Goal: Information Seeking & Learning: Learn about a topic

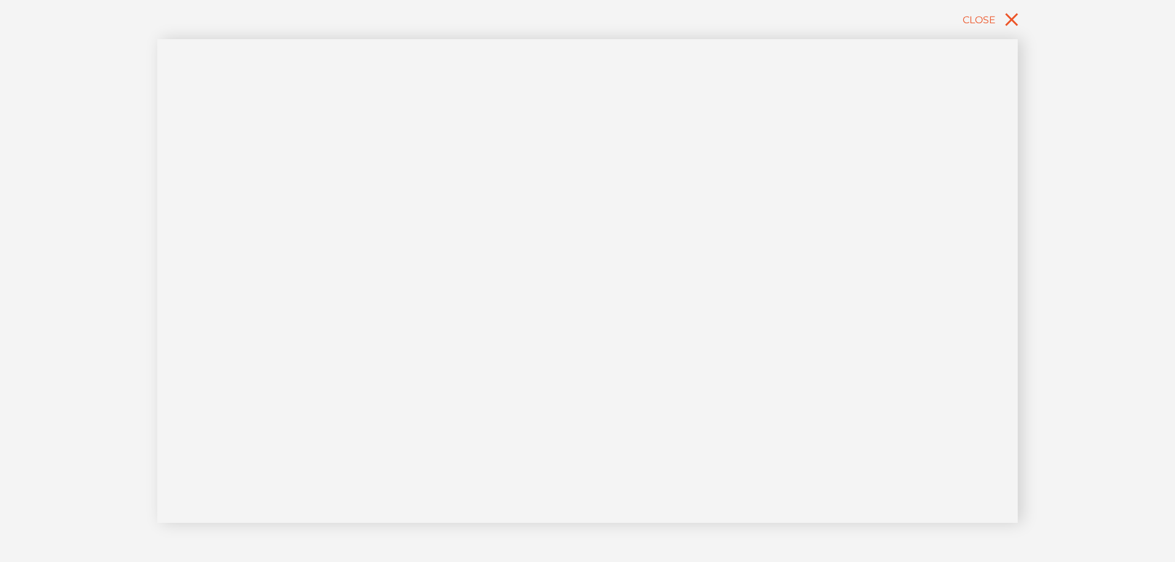
click at [40, 214] on div "Close" at bounding box center [587, 281] width 1175 height 562
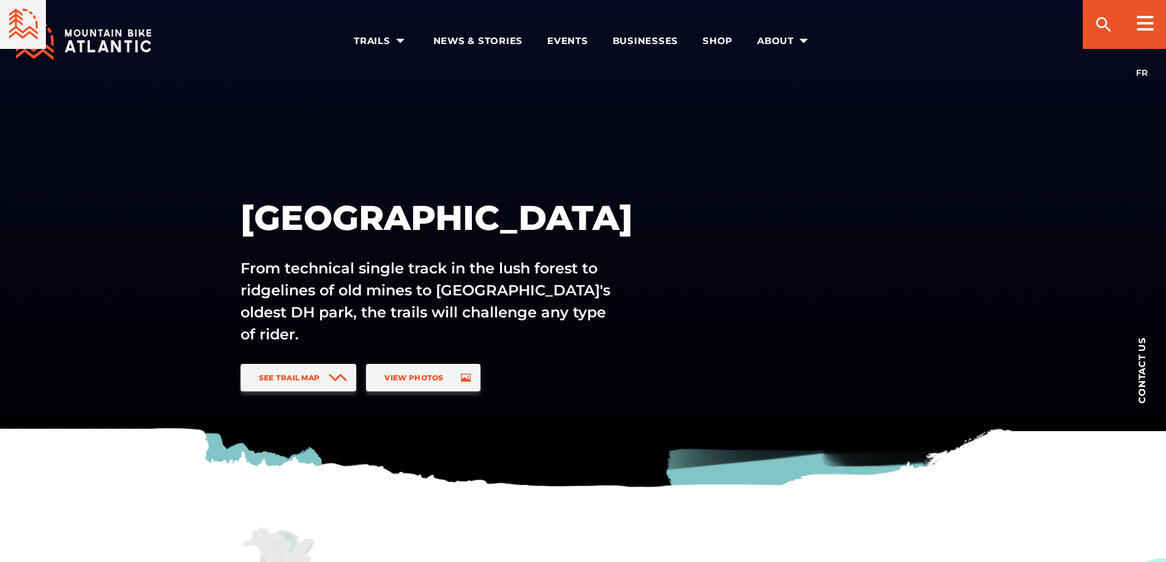
scroll to position [1039, 0]
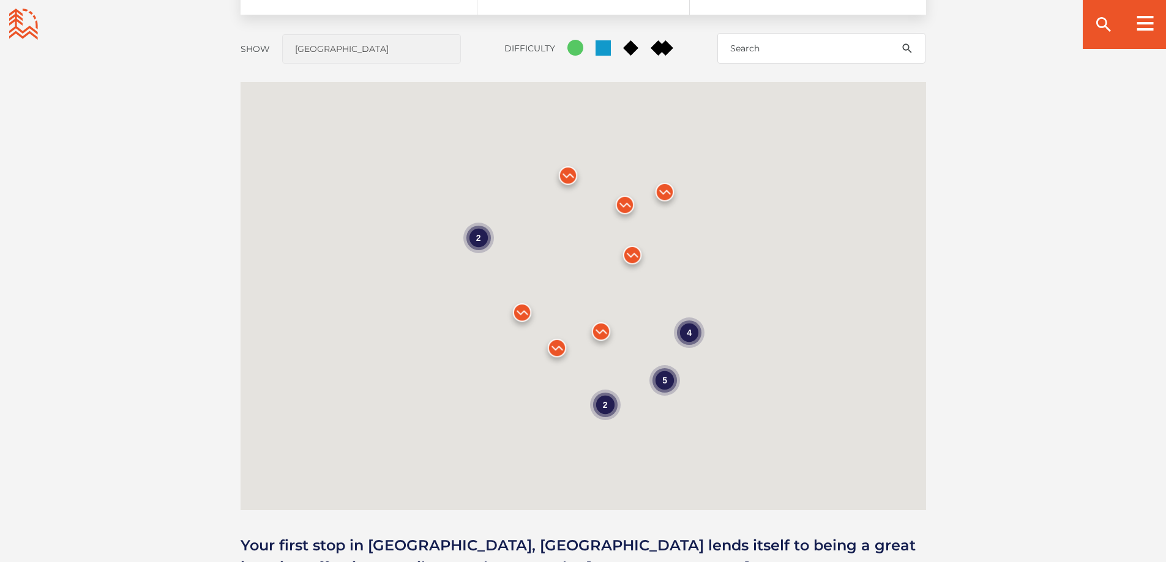
click at [669, 377] on div "5" at bounding box center [664, 380] width 31 height 31
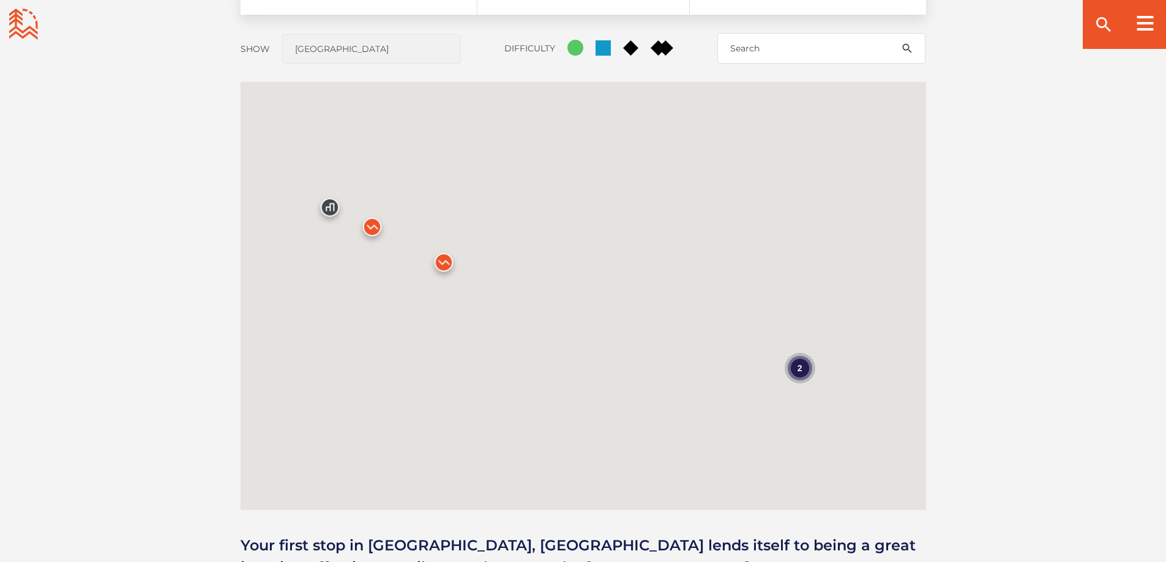
click at [370, 229] on img at bounding box center [372, 230] width 37 height 37
click at [452, 265] on img at bounding box center [443, 265] width 37 height 37
click at [805, 377] on div "2" at bounding box center [799, 367] width 31 height 31
click at [295, 248] on img at bounding box center [303, 246] width 37 height 37
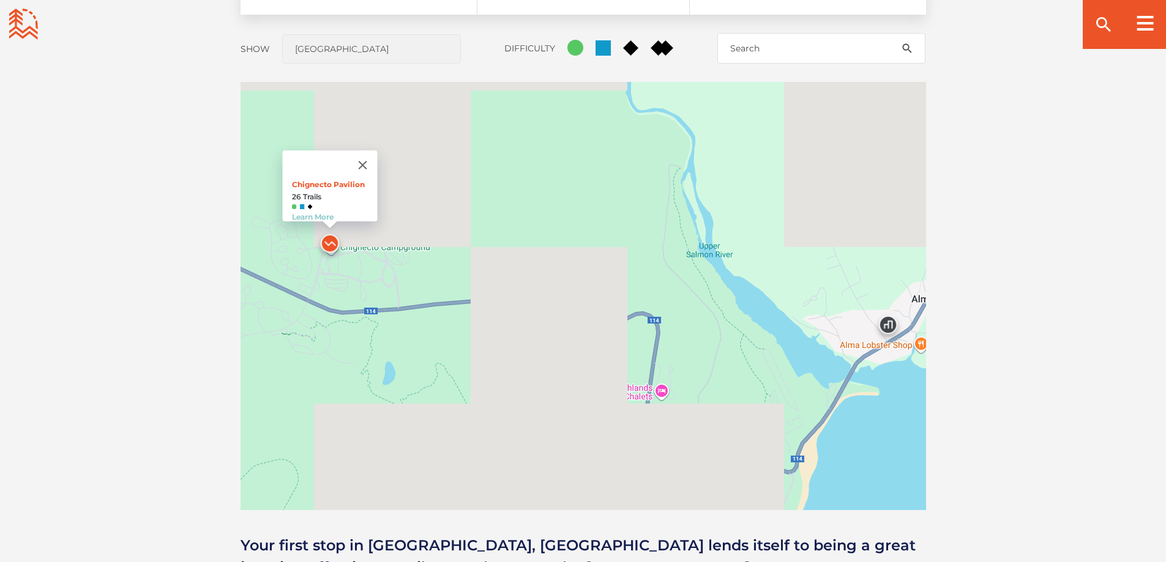
scroll to position [1040, 0]
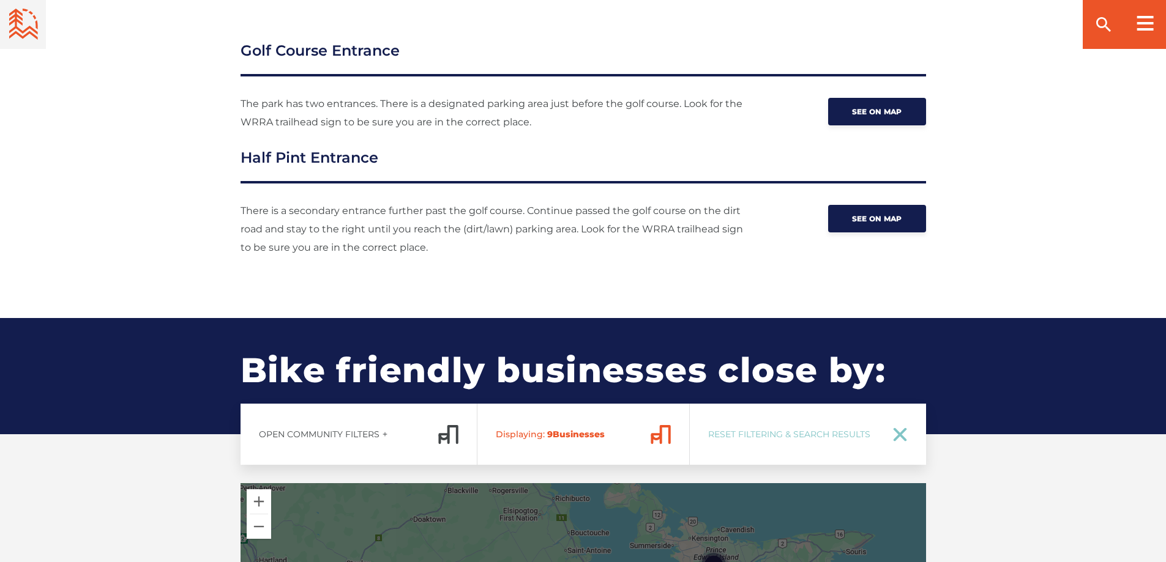
scroll to position [1040, 0]
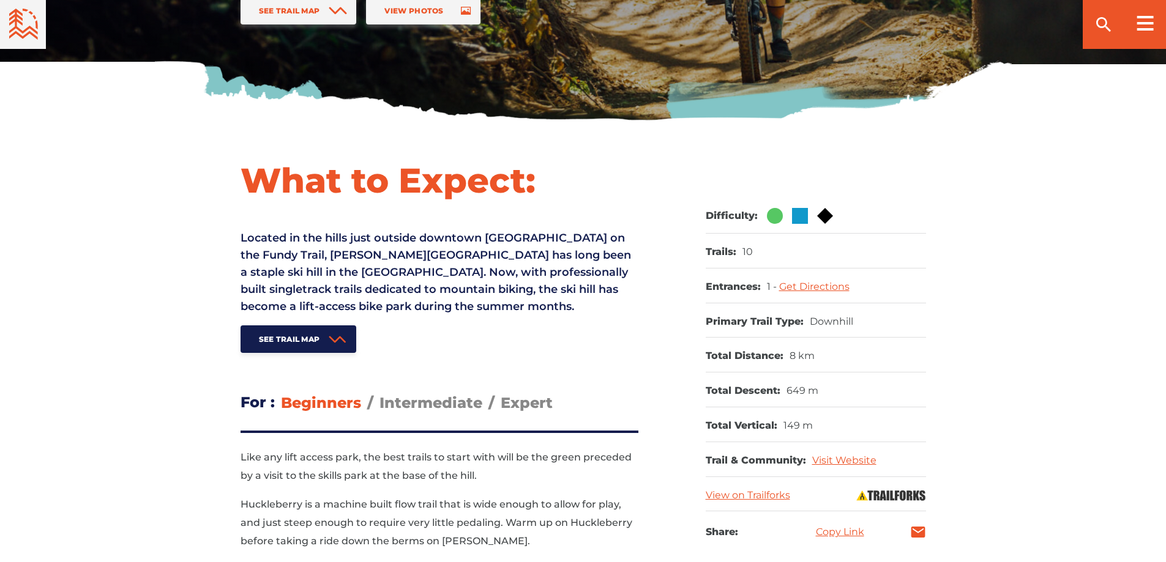
scroll to position [489, 0]
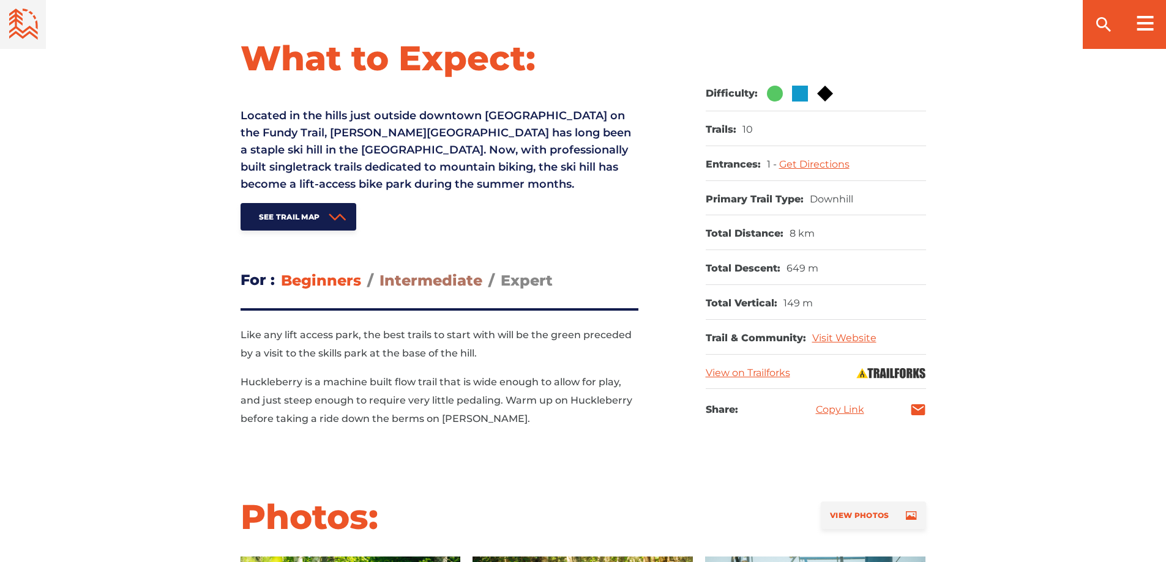
click at [446, 280] on span "Intermediate" at bounding box center [430, 281] width 103 height 18
click at [379, 271] on input "Intermediate" at bounding box center [379, 271] width 0 height 0
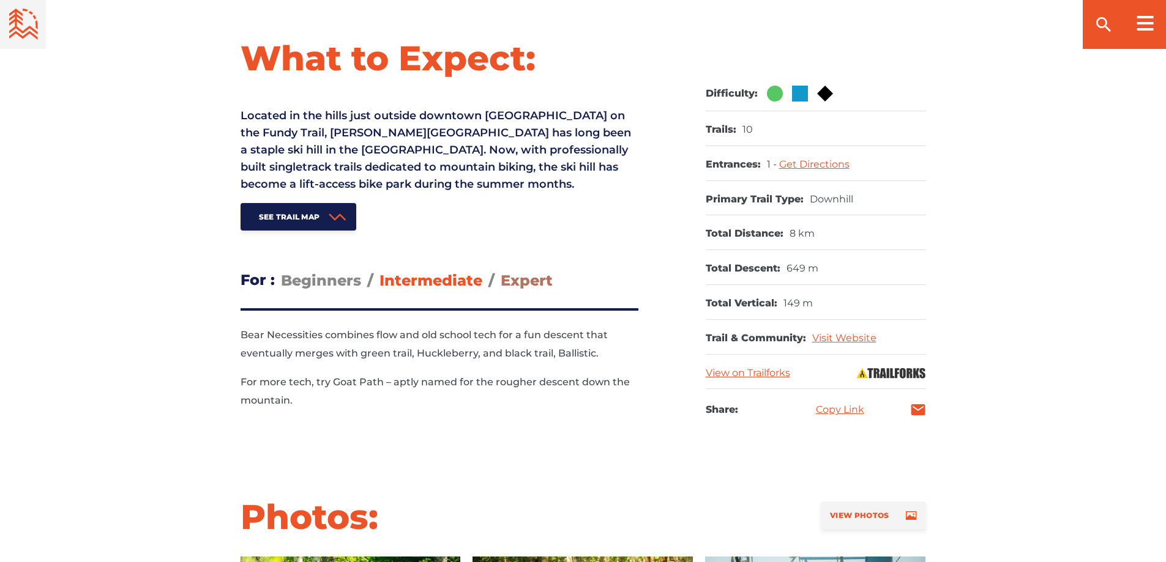
click at [542, 281] on span "Expert" at bounding box center [527, 281] width 52 height 18
click at [501, 271] on input "Expert" at bounding box center [501, 271] width 0 height 0
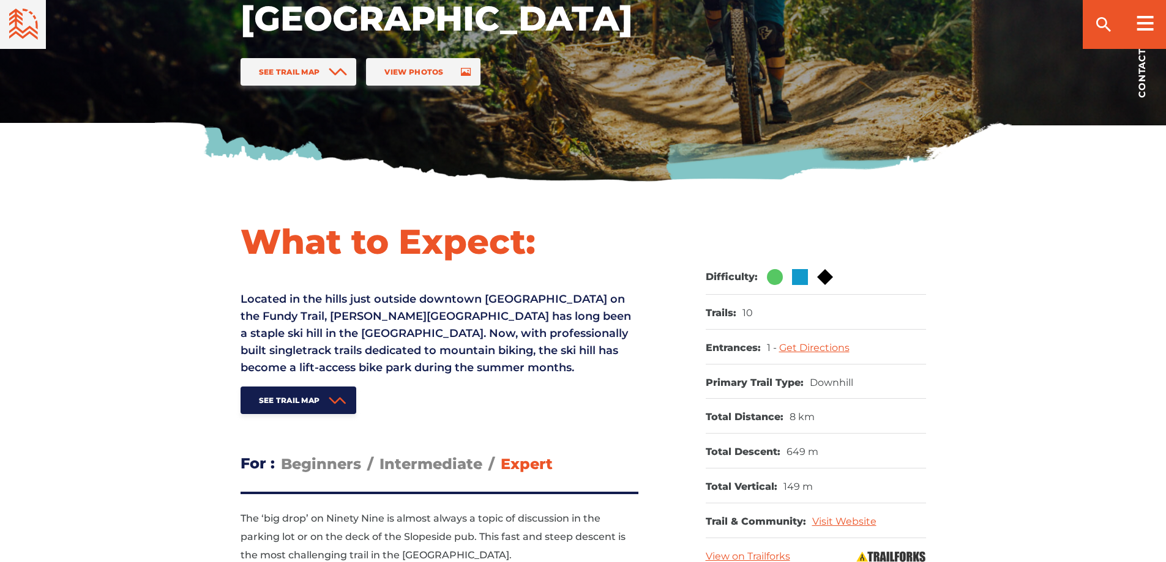
scroll to position [0, 0]
